Goal: Transaction & Acquisition: Purchase product/service

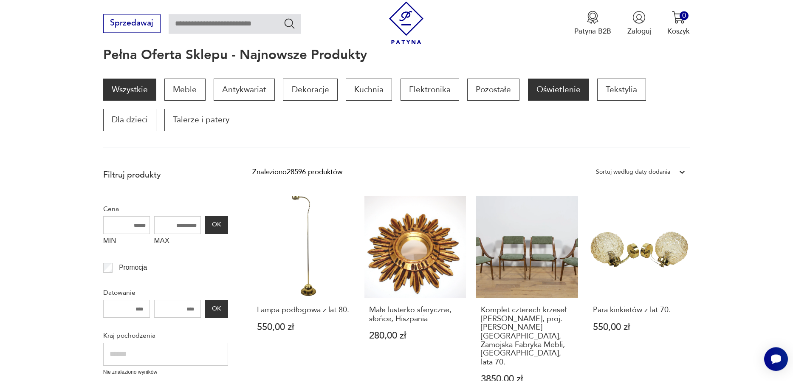
scroll to position [155, 0]
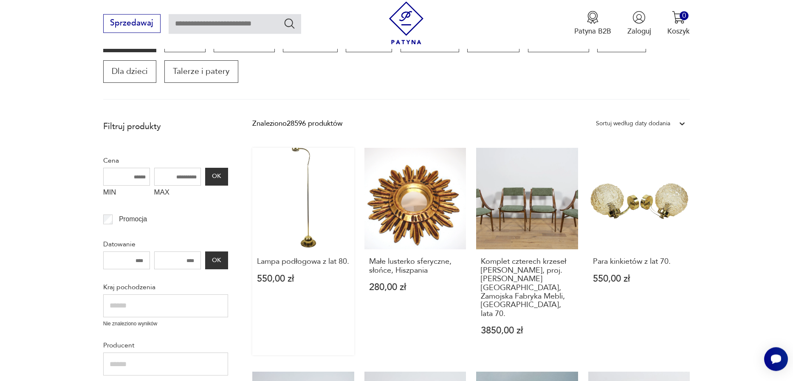
drag, startPoint x: 322, startPoint y: 130, endPoint x: 285, endPoint y: 192, distance: 72.2
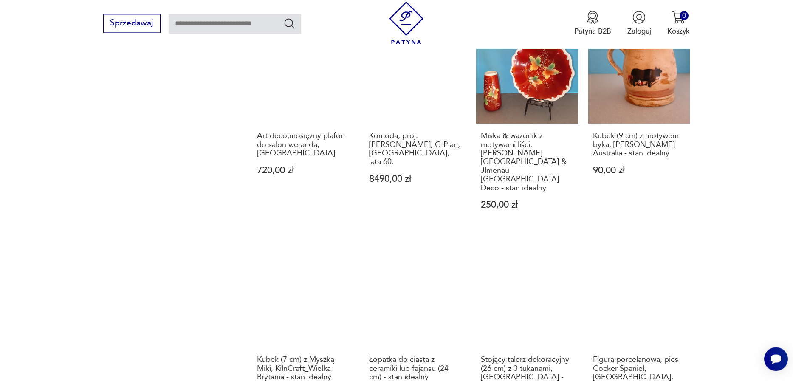
scroll to position [785, 0]
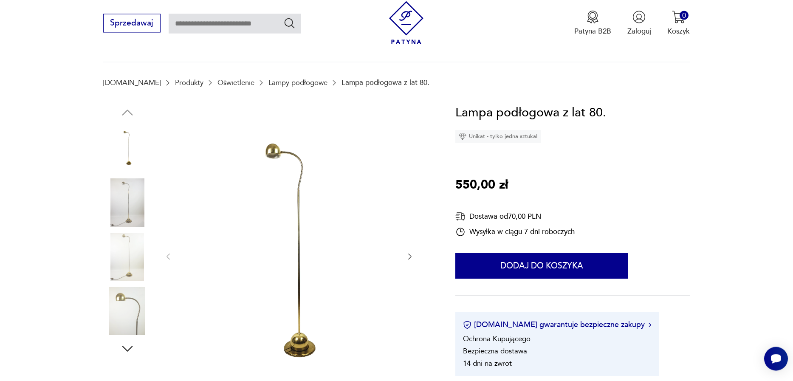
scroll to position [97, 0]
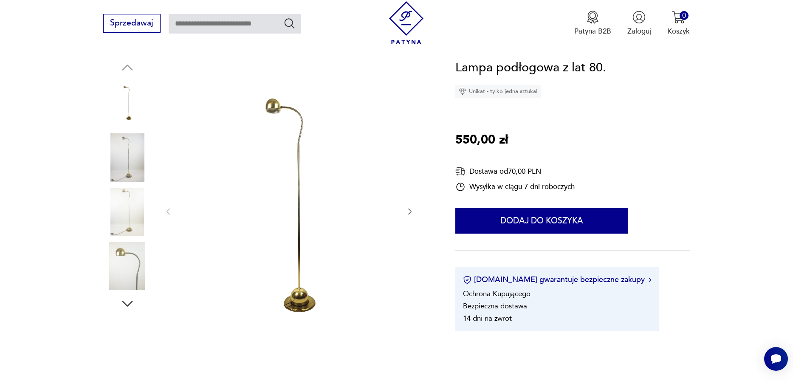
click at [146, 267] on img at bounding box center [127, 266] width 48 height 48
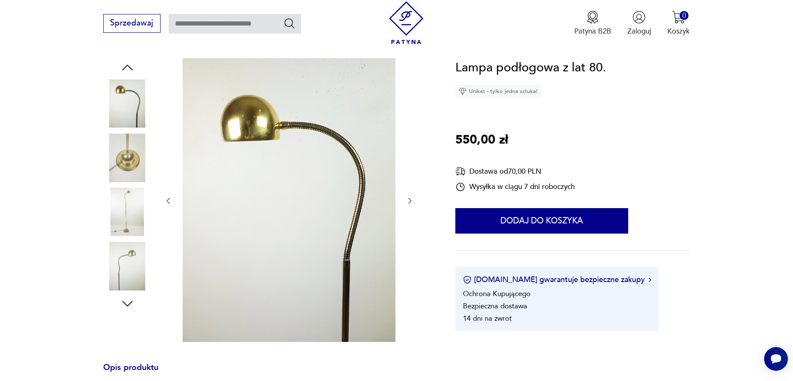
scroll to position [290, 0]
